Goal: Information Seeking & Learning: Find contact information

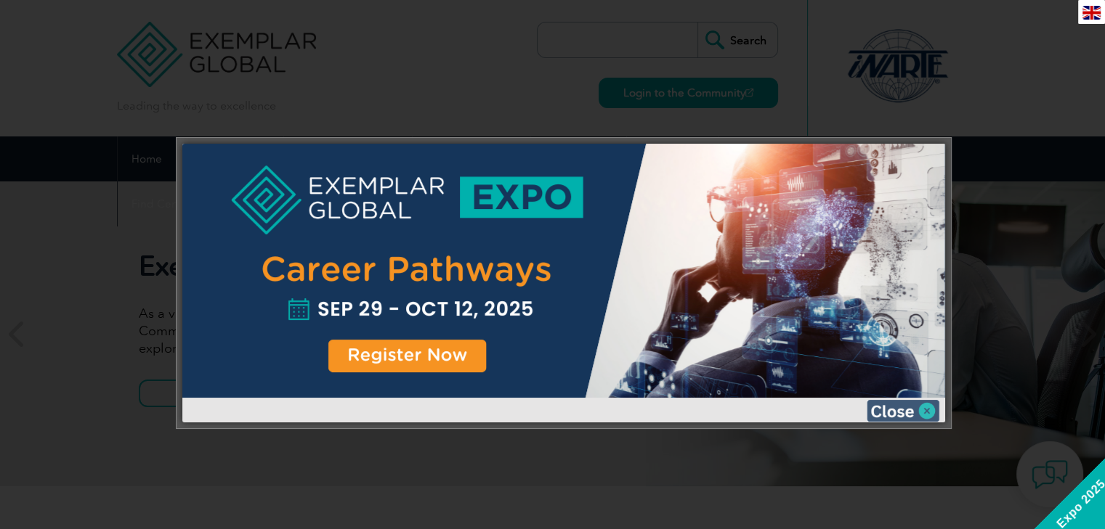
click at [935, 410] on img at bounding box center [902, 411] width 73 height 22
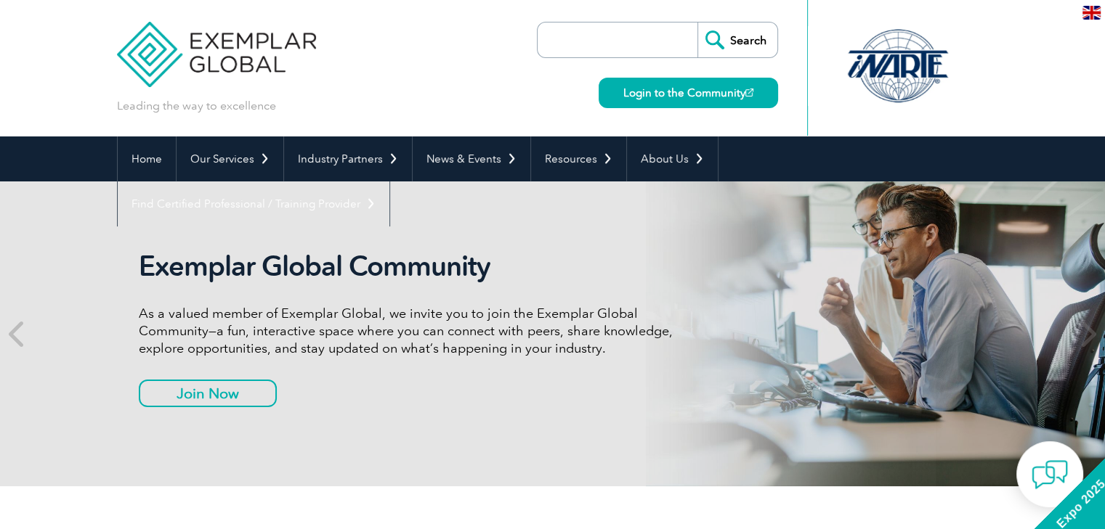
click at [610, 45] on input "search" at bounding box center [621, 40] width 153 height 35
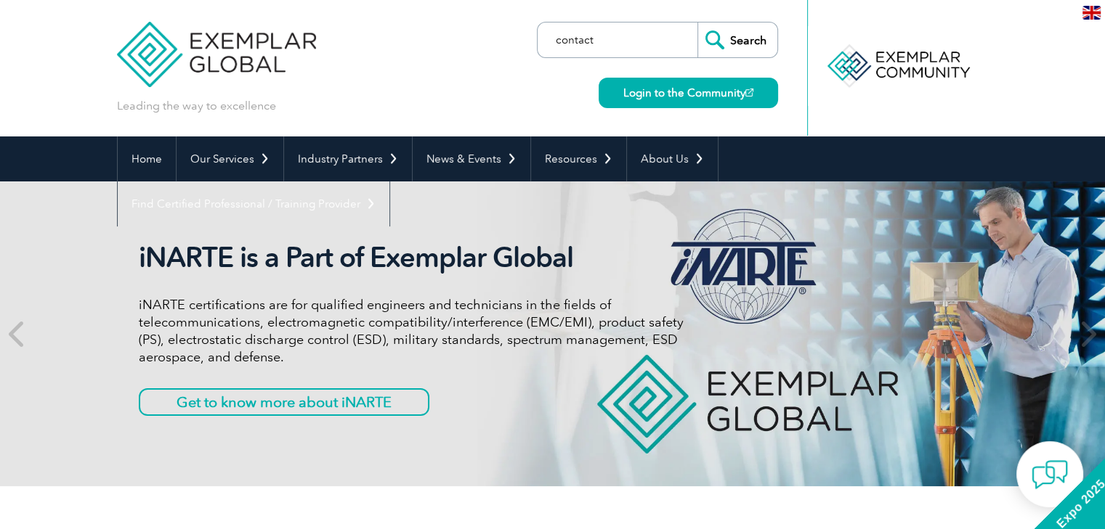
type input "contact"
click at [697, 23] on input "Search" at bounding box center [737, 40] width 80 height 35
